Goal: Task Accomplishment & Management: Complete application form

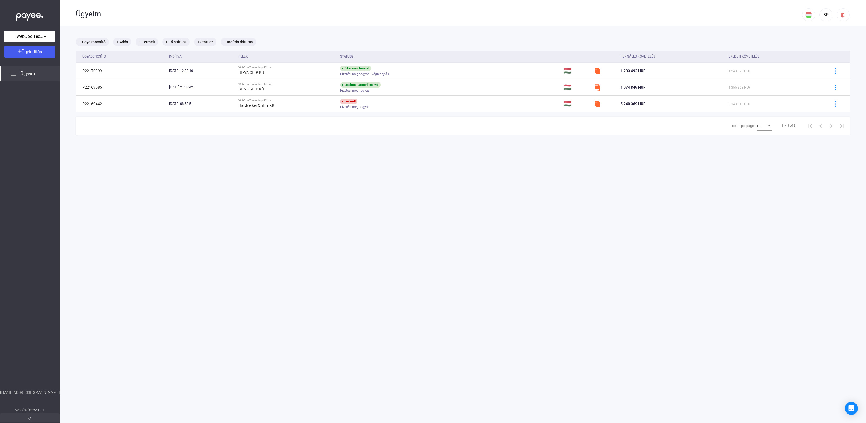
click at [39, 12] on img at bounding box center [29, 15] width 27 height 11
click at [41, 51] on span "Ügyindítás" at bounding box center [32, 51] width 20 height 5
